Goal: Task Accomplishment & Management: Use online tool/utility

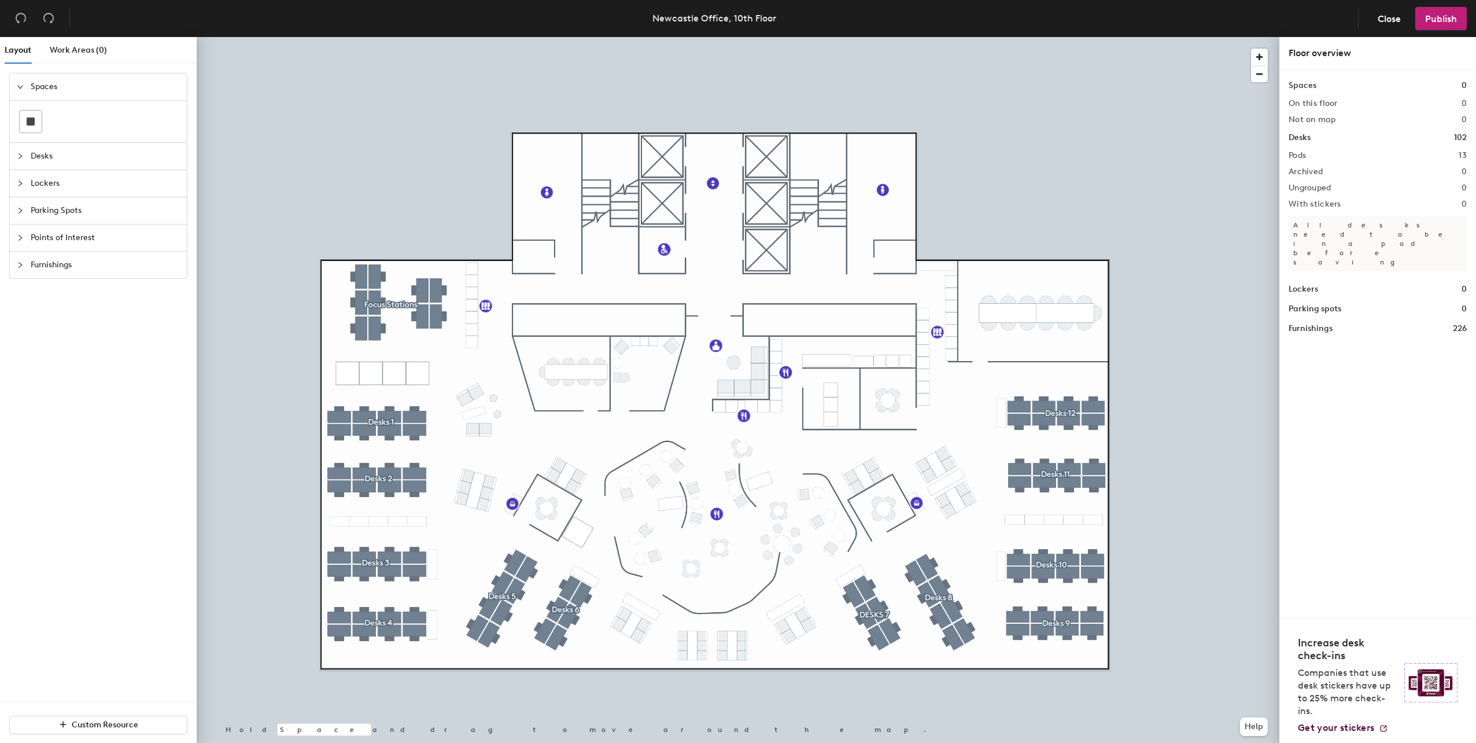
click at [30, 108] on div at bounding box center [98, 122] width 177 height 42
drag, startPoint x: 34, startPoint y: 115, endPoint x: 179, endPoint y: 142, distance: 147.6
click at [35, 117] on div at bounding box center [31, 121] width 22 height 22
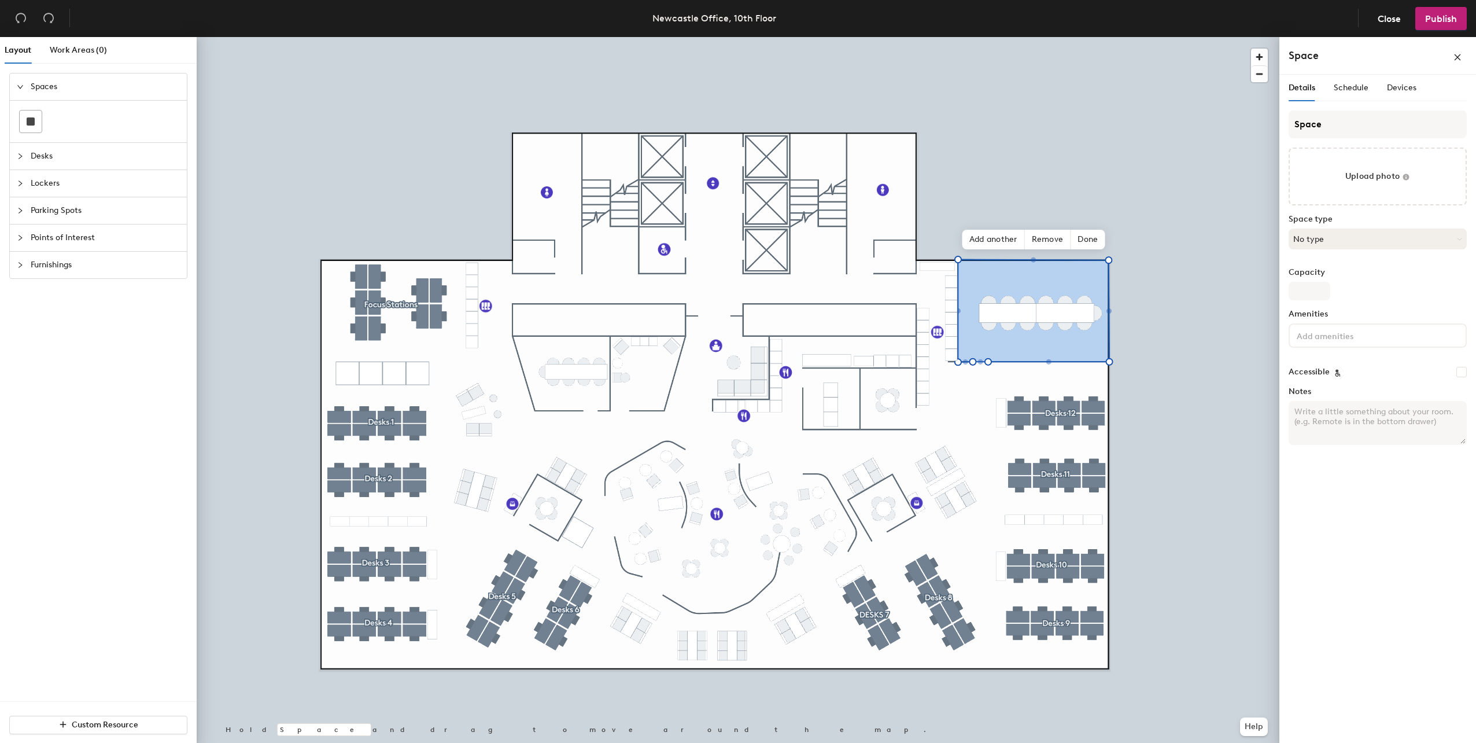
click at [1334, 240] on button "No type" at bounding box center [1377, 238] width 178 height 21
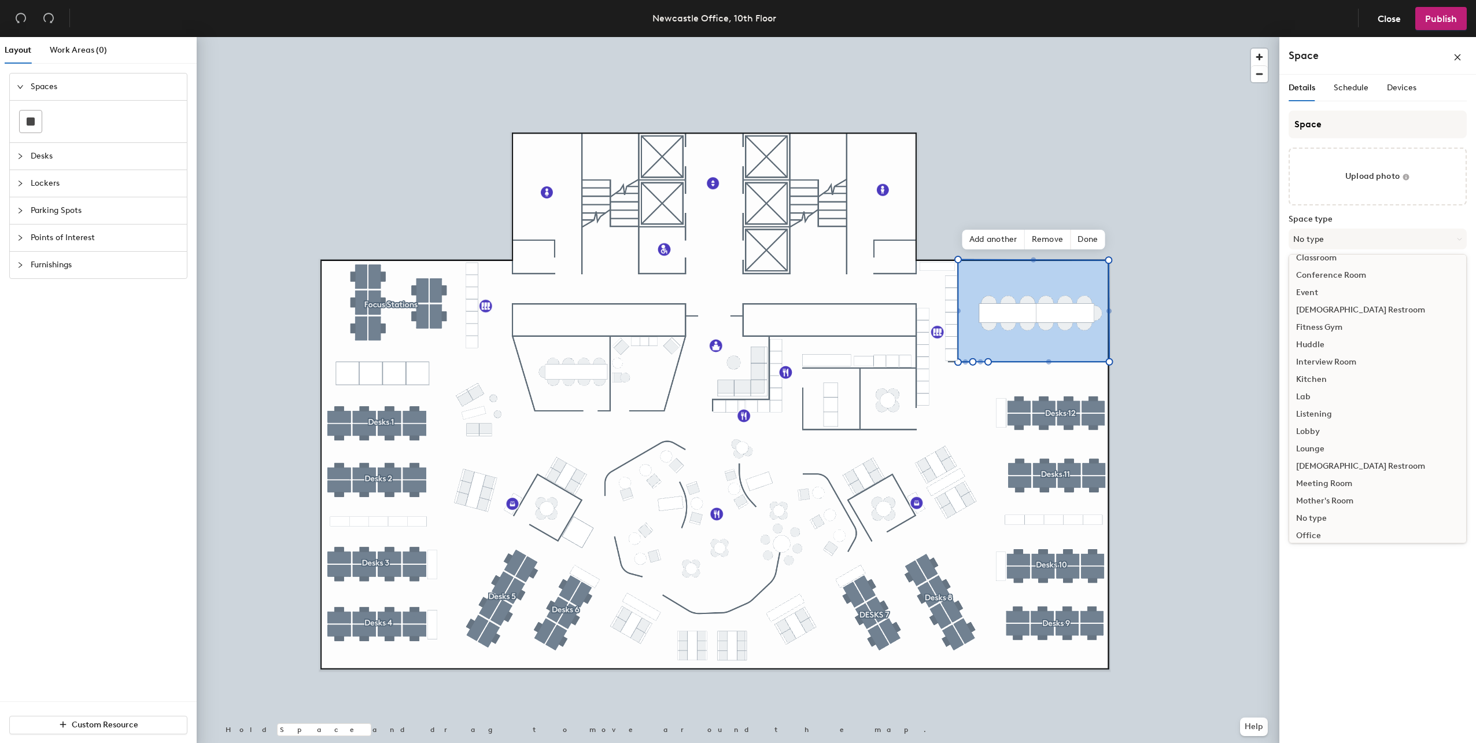
scroll to position [116, 0]
click at [1340, 465] on div "Meeting Room" at bounding box center [1377, 464] width 177 height 17
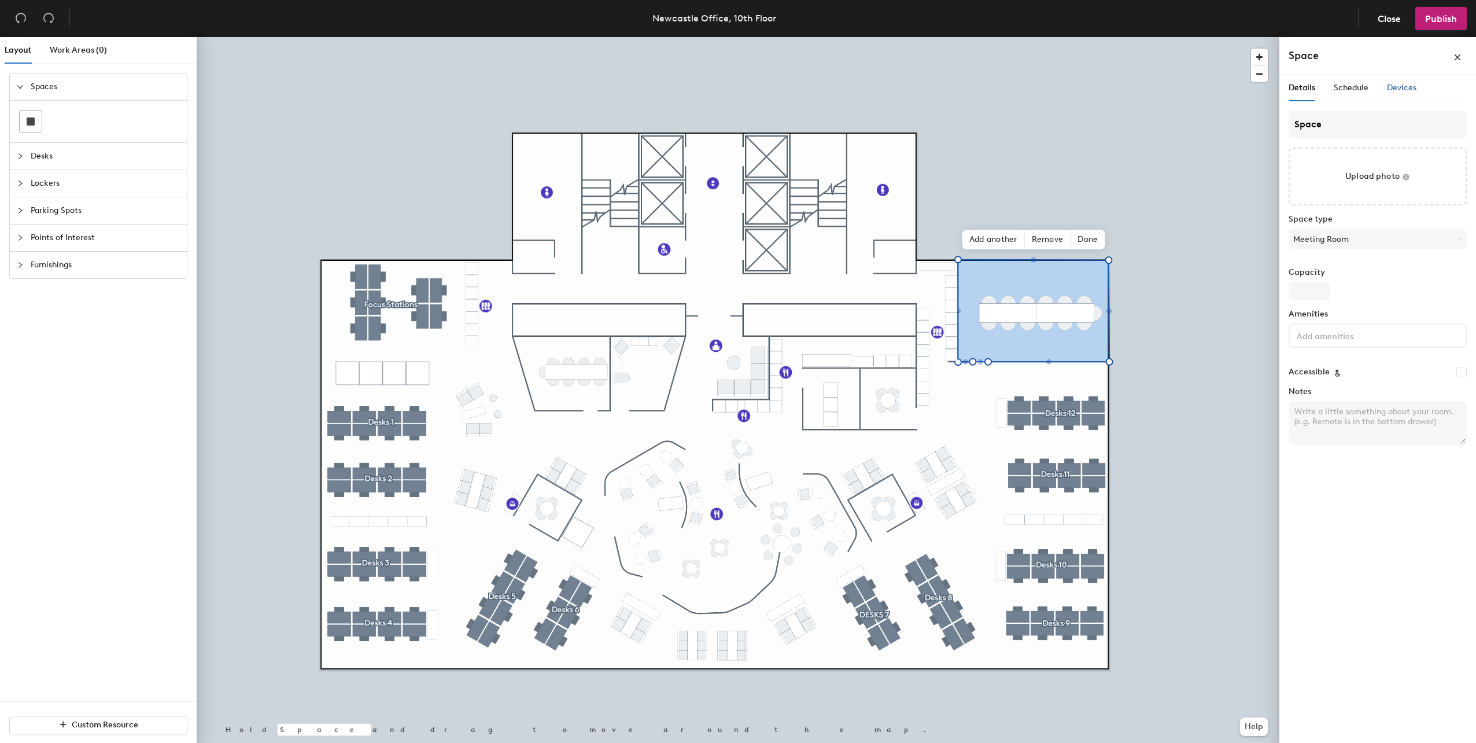
click at [1396, 88] on span "Devices" at bounding box center [1401, 88] width 29 height 10
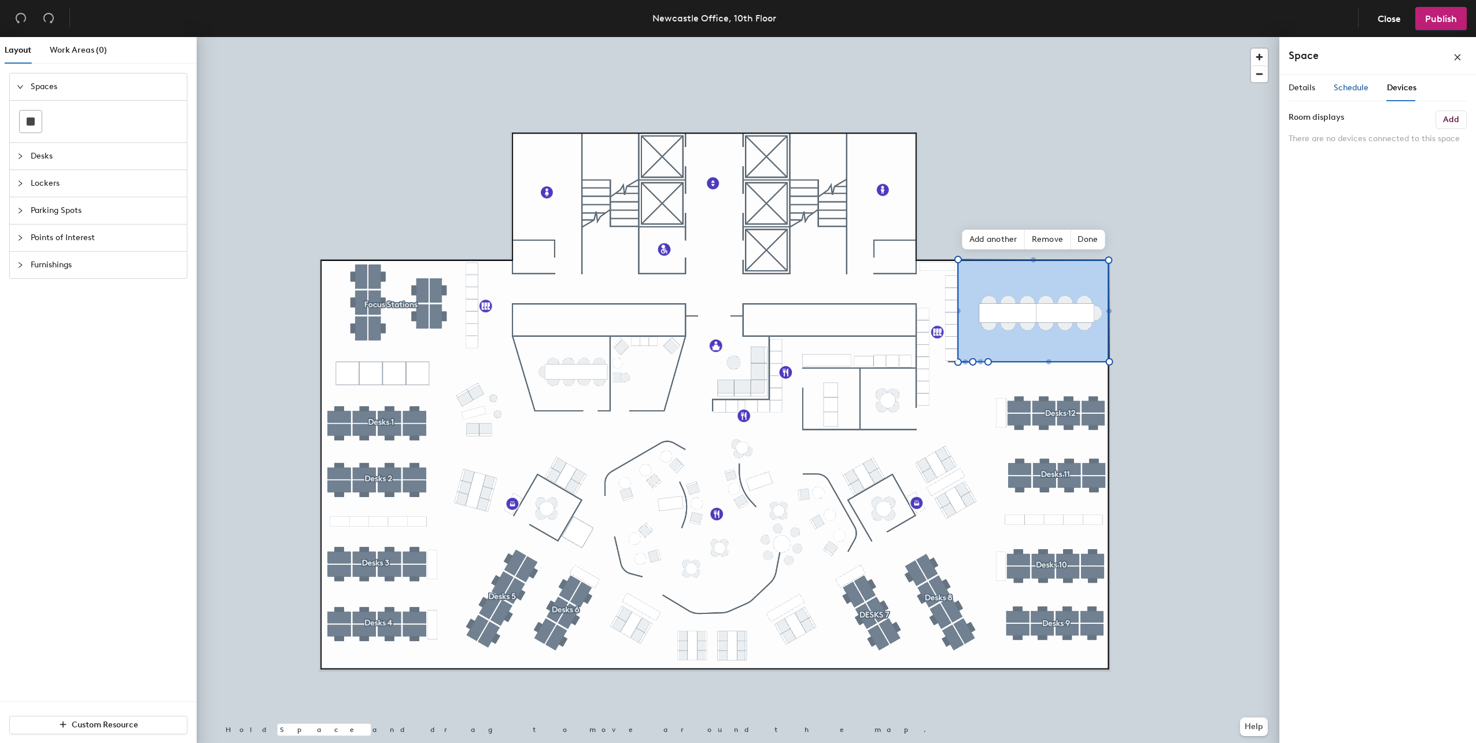
click at [1357, 86] on span "Schedule" at bounding box center [1351, 88] width 35 height 10
click at [1302, 95] on div "Details" at bounding box center [1301, 88] width 27 height 27
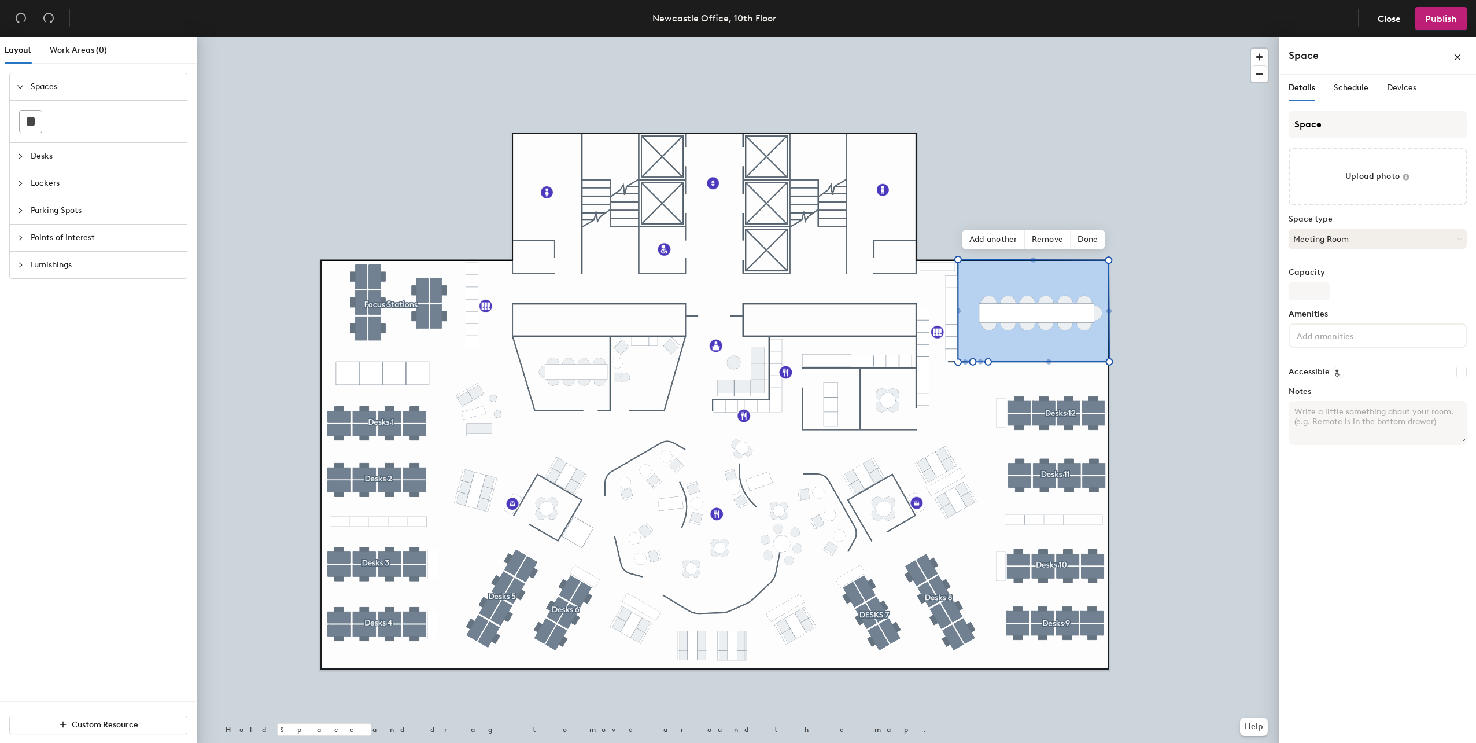
click at [1367, 241] on button "Meeting Room" at bounding box center [1377, 238] width 178 height 21
click at [1349, 130] on input "Space" at bounding box center [1377, 124] width 178 height 28
type input "Newcastle Boardroom"
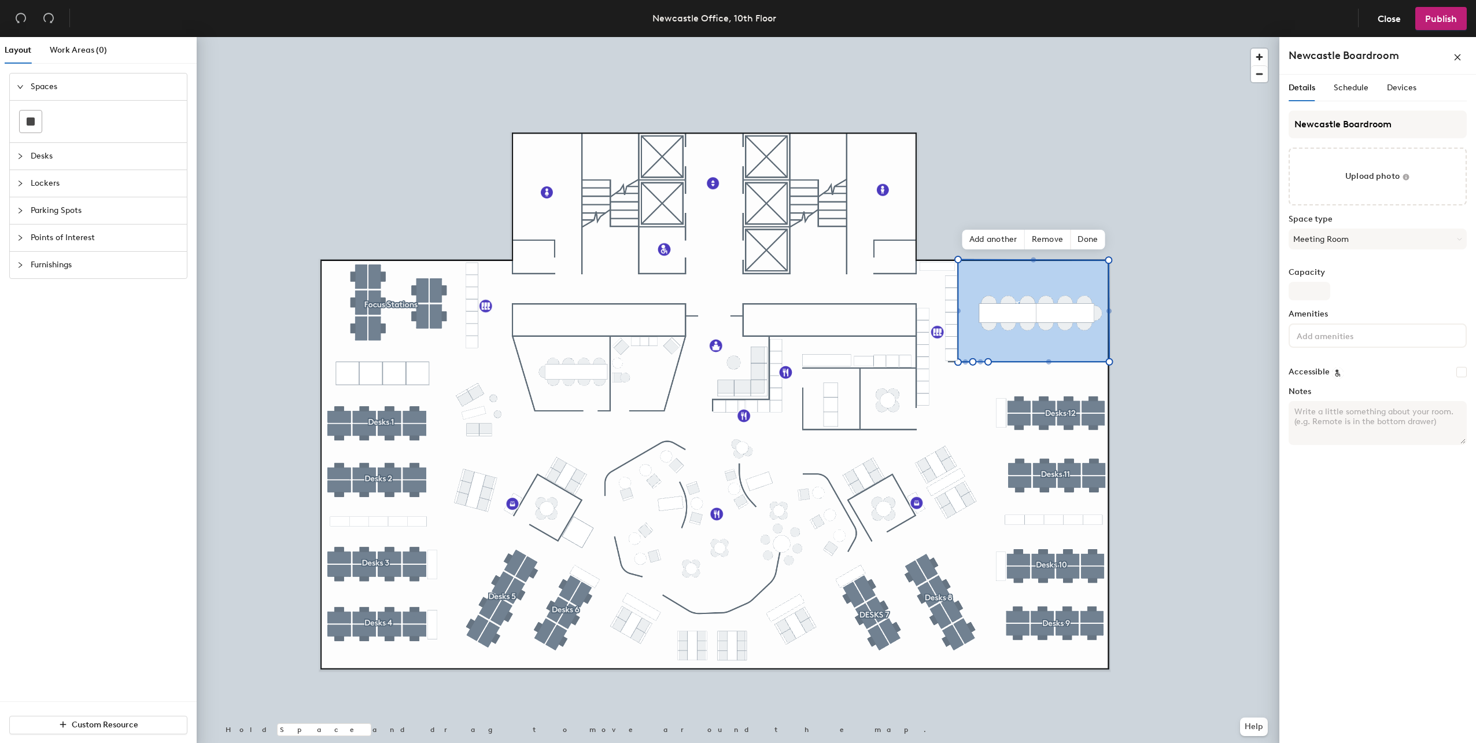
click at [1363, 559] on div "Details Schedule Devices Newcastle Boardroom Upload photo Space type Meeting Ro…" at bounding box center [1377, 411] width 197 height 673
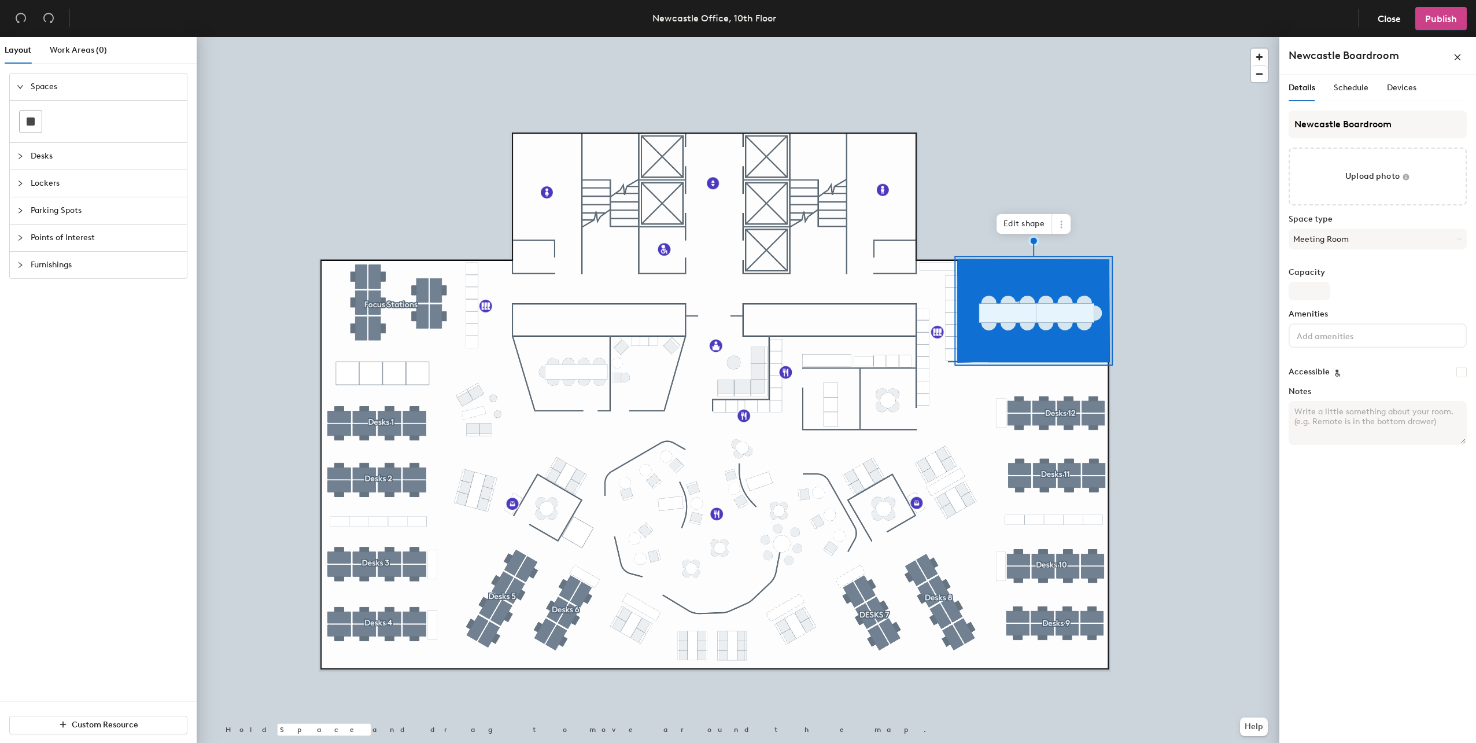
click at [1436, 20] on span "Publish" at bounding box center [1441, 18] width 32 height 11
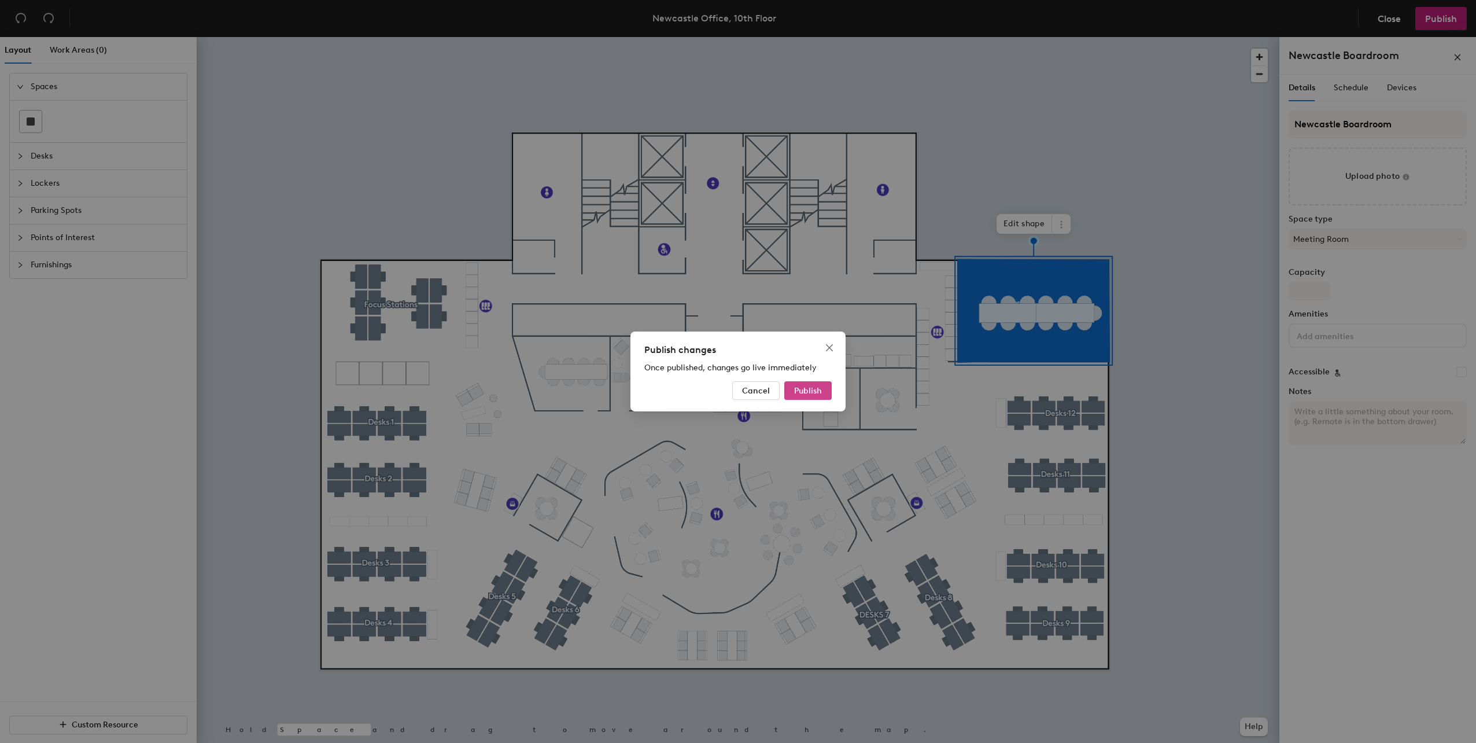
click at [817, 389] on span "Publish" at bounding box center [808, 391] width 28 height 10
